Goal: Information Seeking & Learning: Check status

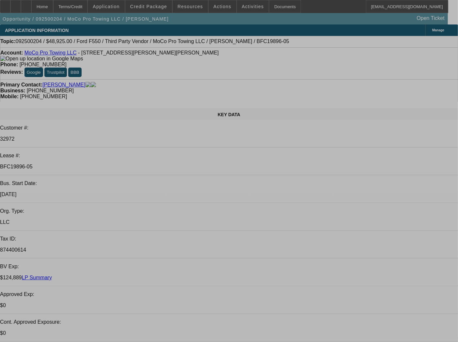
select select "0"
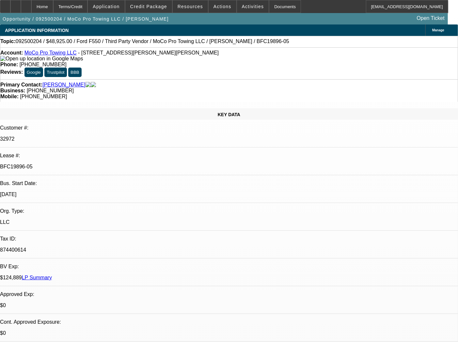
select select "0"
select select "2"
select select "0"
select select "6"
select select "0"
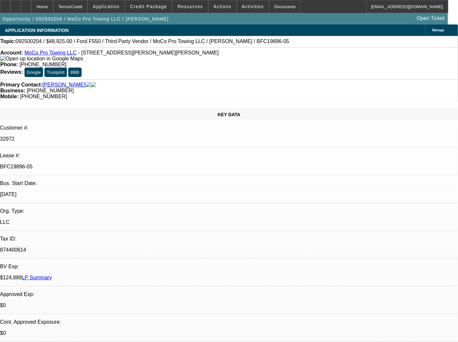
select select "0"
select select "2"
select select "0"
select select "6"
select select "0"
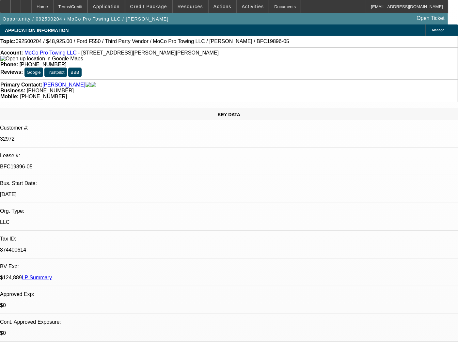
select select "0"
select select "2"
select select "0"
select select "6"
select select "0"
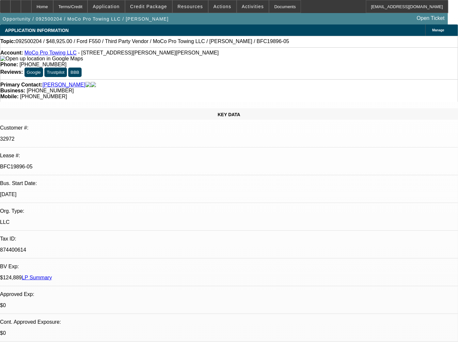
select select "0"
select select "2"
select select "0"
select select "6"
click at [280, 8] on div "Documents" at bounding box center [285, 6] width 32 height 13
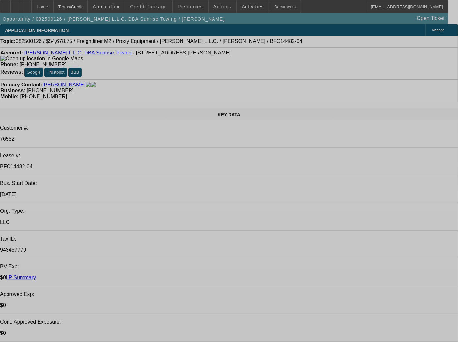
select select "0"
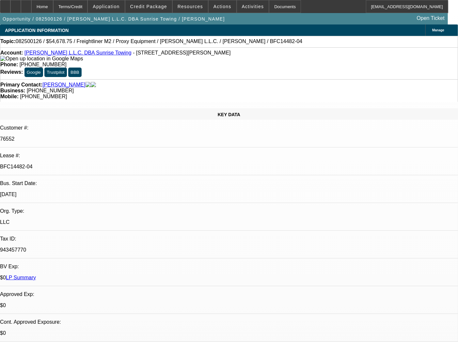
select select "3"
select select "0"
select select "6"
select select "0"
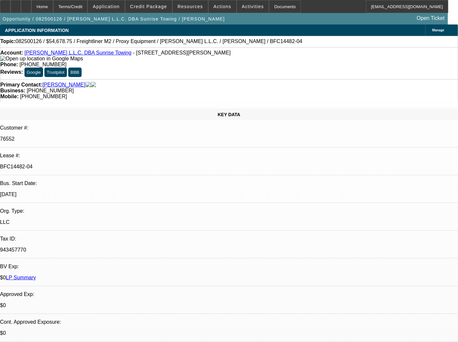
select select "0.1"
select select "4"
select select "0"
select select "0.1"
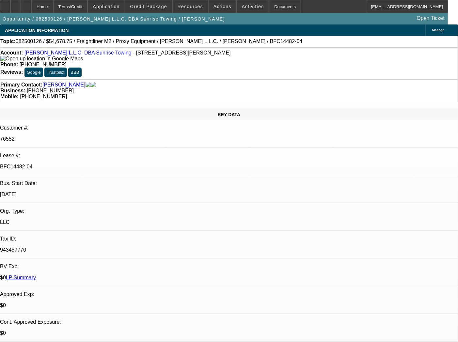
select select "4"
select select "0"
select select "0.1"
select select "4"
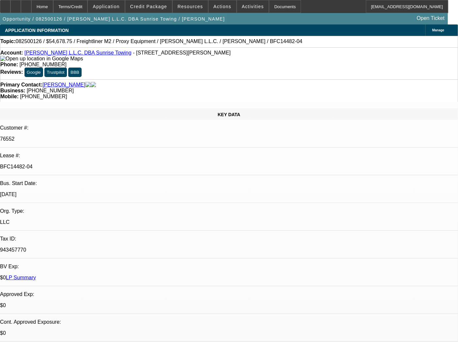
scroll to position [36, 0]
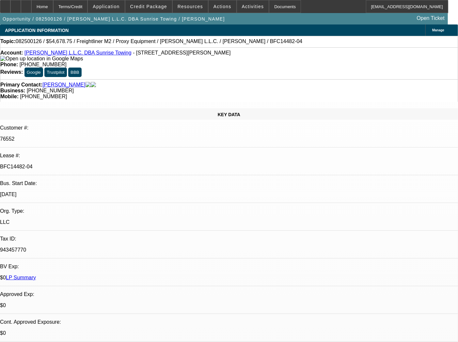
scroll to position [109, 0]
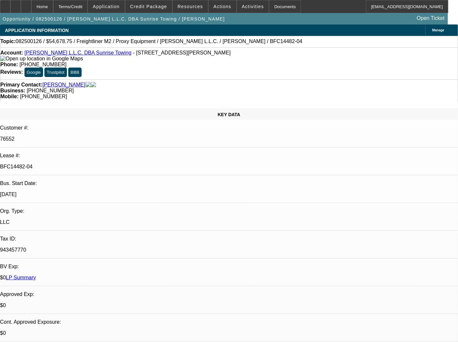
scroll to position [145, 0]
